Goal: Find specific page/section: Find specific page/section

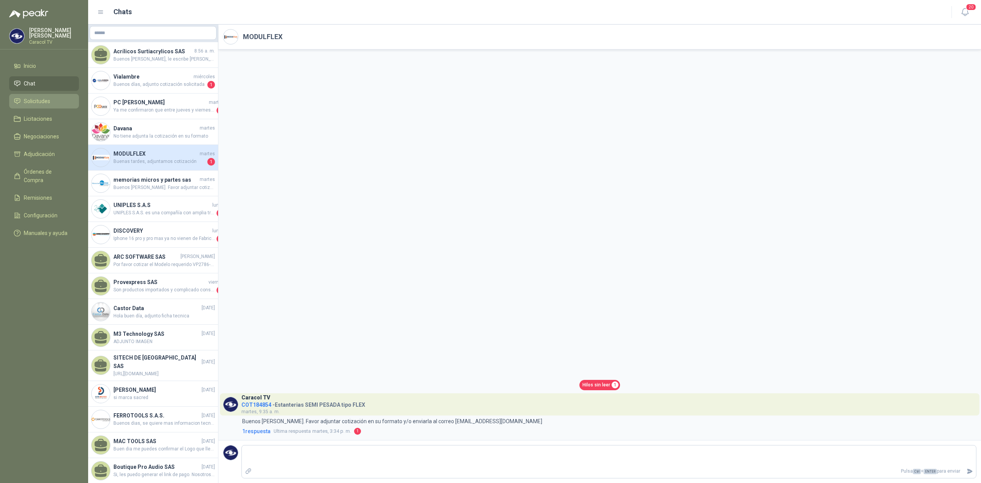
click at [53, 101] on li "Solicitudes" at bounding box center [44, 101] width 61 height 8
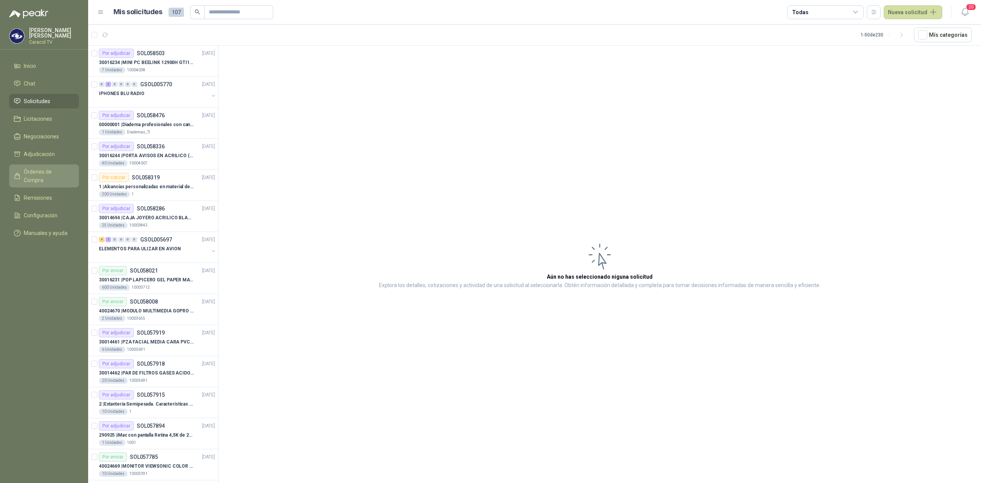
click at [34, 173] on span "Órdenes de Compra" at bounding box center [48, 175] width 48 height 17
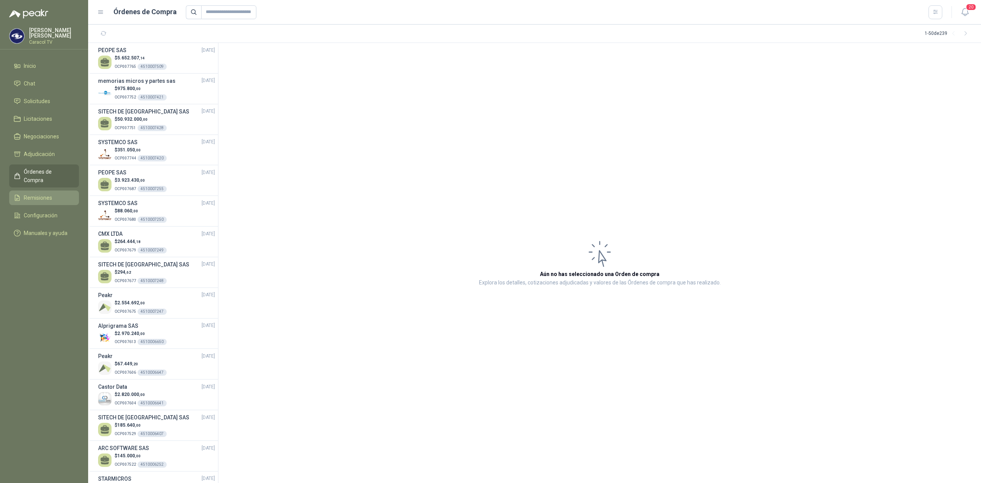
click at [37, 194] on span "Remisiones" at bounding box center [38, 198] width 28 height 8
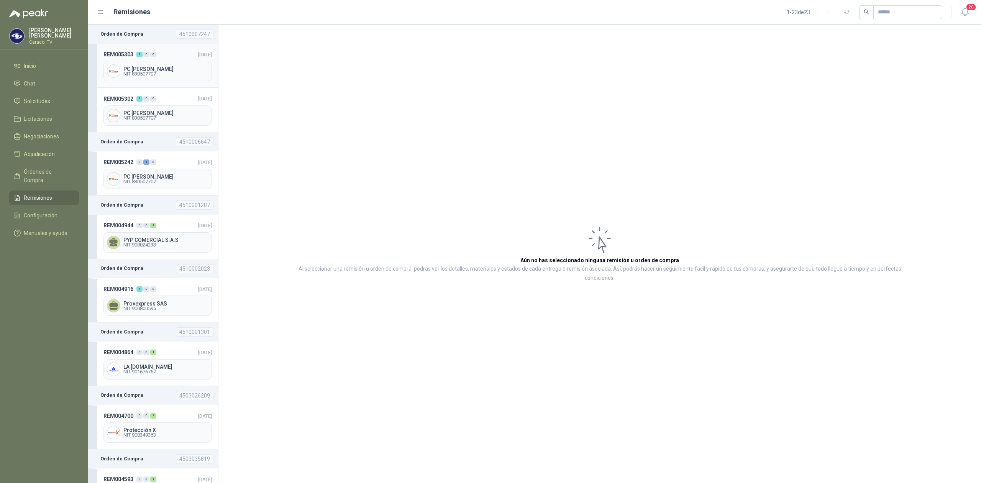
click at [175, 70] on span "PC [PERSON_NAME]" at bounding box center [165, 68] width 85 height 5
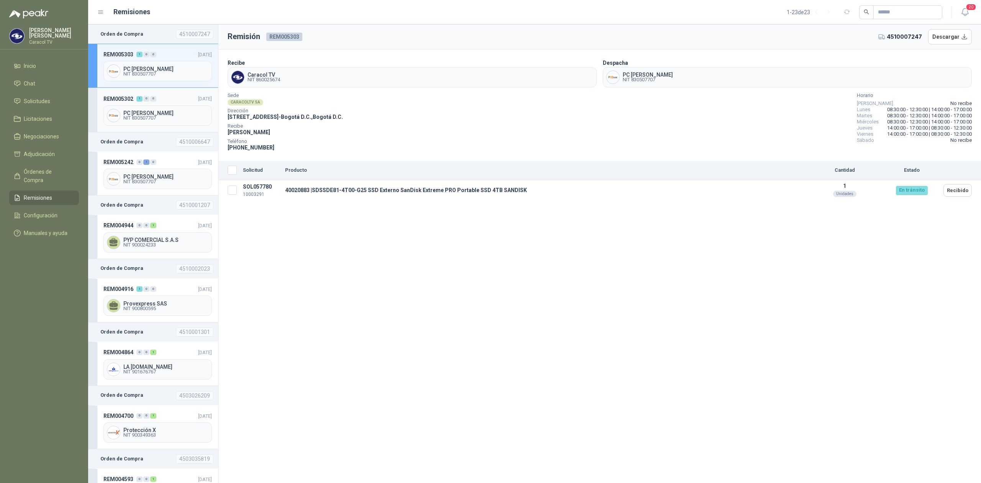
click at [156, 111] on div "PC QUICK NIT 830507707" at bounding box center [157, 115] width 108 height 20
